Goal: Book appointment/travel/reservation

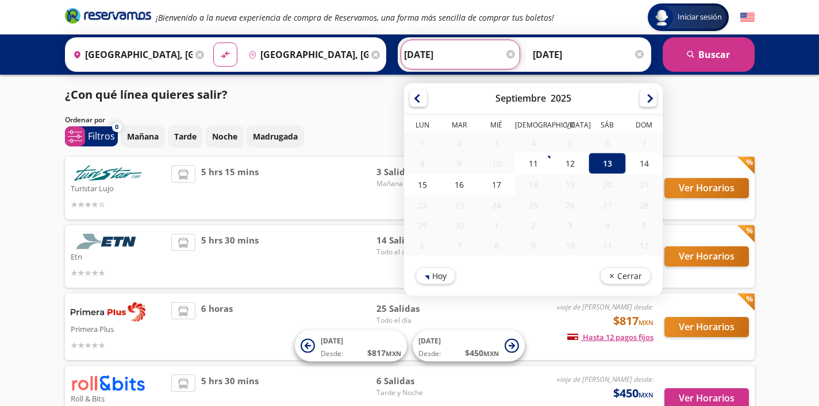
click at [427, 53] on input "[DATE]" at bounding box center [460, 54] width 113 height 29
click at [570, 164] on div "12" at bounding box center [570, 163] width 37 height 21
type input "[DATE]"
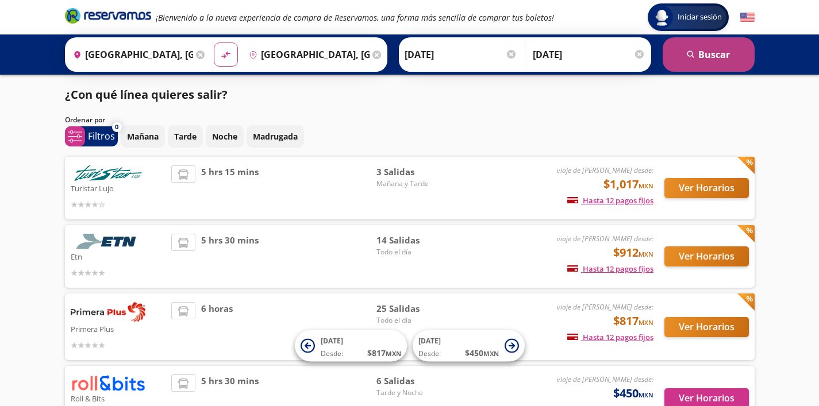
click at [689, 57] on icon "search" at bounding box center [691, 55] width 9 height 9
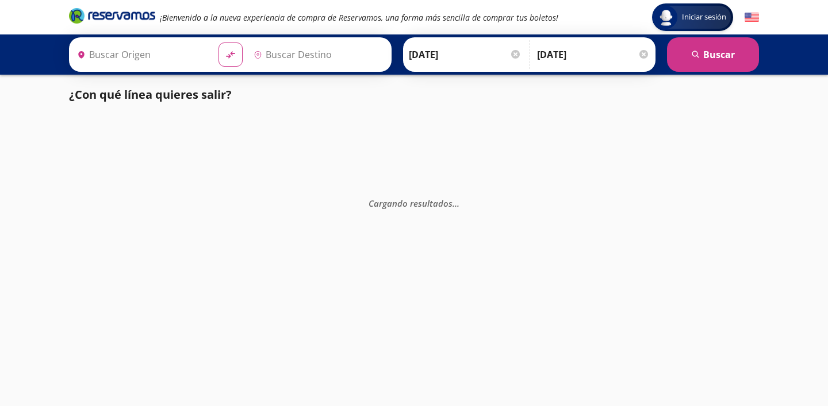
type input "[GEOGRAPHIC_DATA], [GEOGRAPHIC_DATA]"
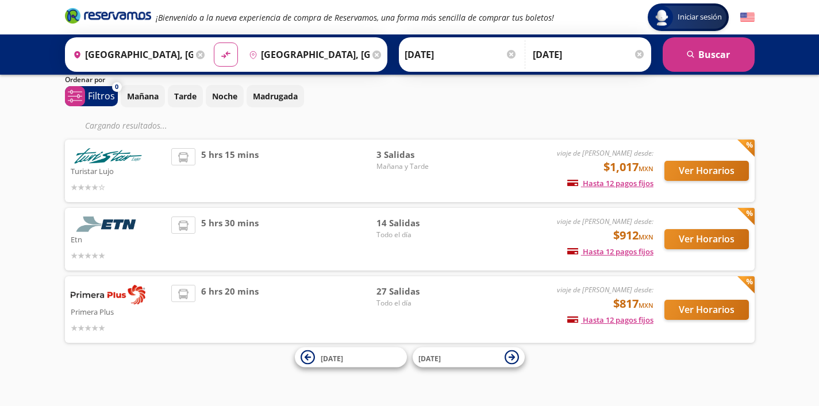
scroll to position [17, 0]
